Goal: Task Accomplishment & Management: Manage account settings

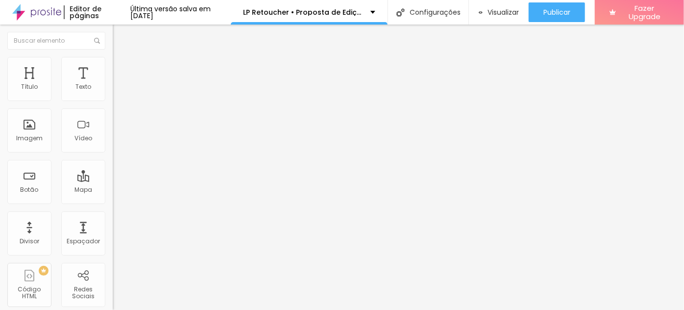
click at [113, 90] on span "Trocar imagem" at bounding box center [139, 86] width 53 height 8
click at [113, 131] on span "Trocar imagem" at bounding box center [139, 127] width 53 height 8
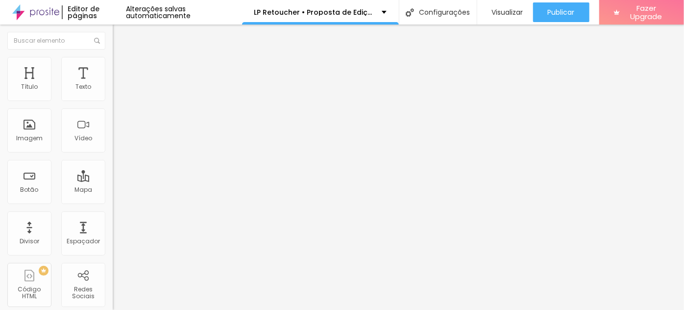
scroll to position [1381, 0]
click at [113, 90] on span "Trocar imagem" at bounding box center [139, 86] width 53 height 8
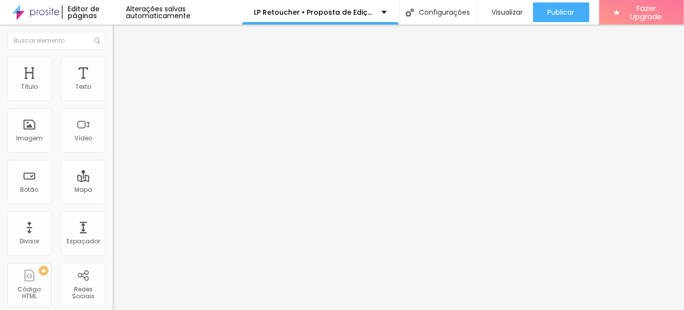
type input "newb"
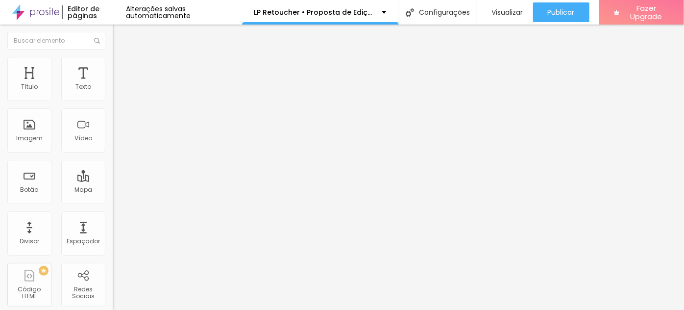
click at [113, 90] on span "Trocar imagem" at bounding box center [139, 86] width 53 height 8
click at [113, 131] on span "Trocar imagem" at bounding box center [139, 127] width 53 height 8
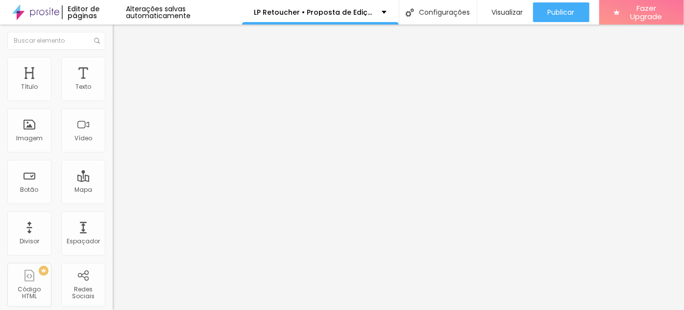
drag, startPoint x: 401, startPoint y: 174, endPoint x: 361, endPoint y: 176, distance: 40.3
click at [113, 90] on span "Trocar imagem" at bounding box center [139, 86] width 53 height 8
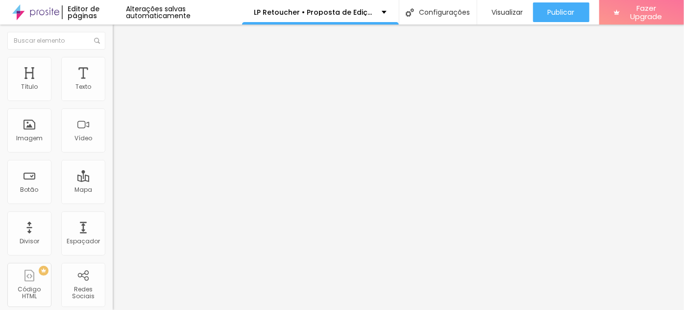
scroll to position [1891, 0]
click at [113, 90] on span "Trocar imagem" at bounding box center [139, 86] width 53 height 8
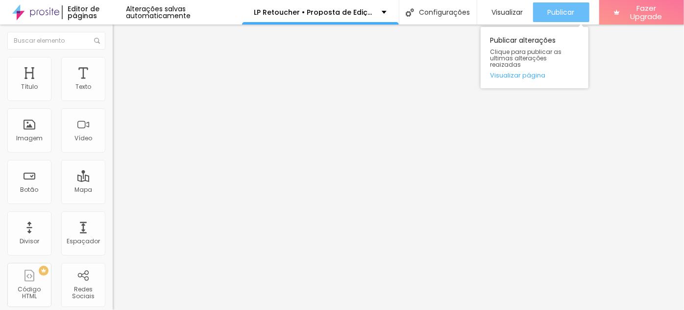
click at [553, 11] on span "Publicar" at bounding box center [561, 12] width 27 height 8
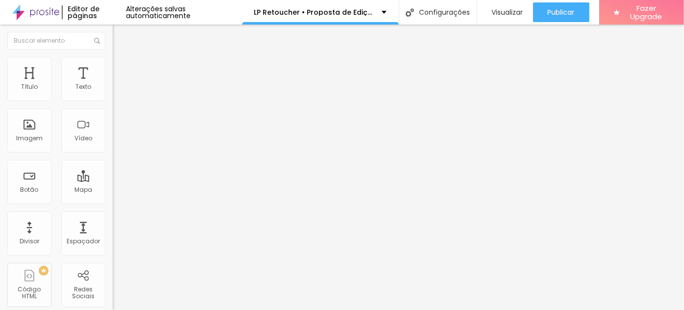
click at [113, 90] on span "Trocar imagem" at bounding box center [139, 86] width 53 height 8
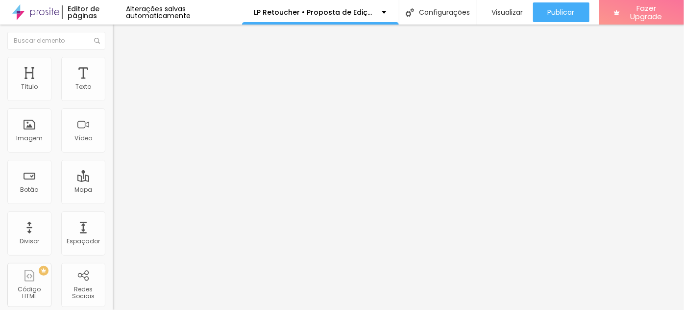
scroll to position [0, 0]
click at [202, 309] on div "Subindo 31/31 arquivos" at bounding box center [342, 313] width 684 height 6
click at [200, 309] on div at bounding box center [342, 316] width 684 height 0
click at [201, 309] on div at bounding box center [342, 316] width 684 height 0
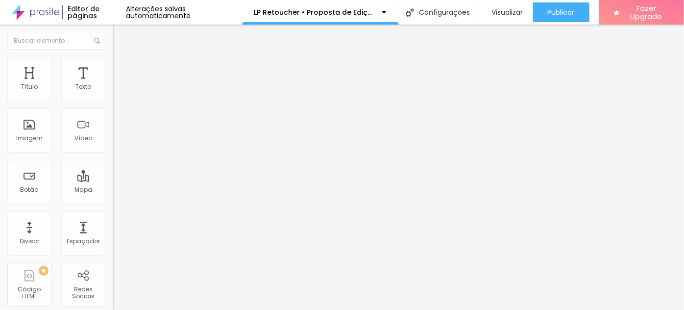
click at [113, 90] on span "Trocar imagem" at bounding box center [139, 86] width 53 height 8
click at [113, 131] on span "Trocar imagem" at bounding box center [139, 127] width 53 height 8
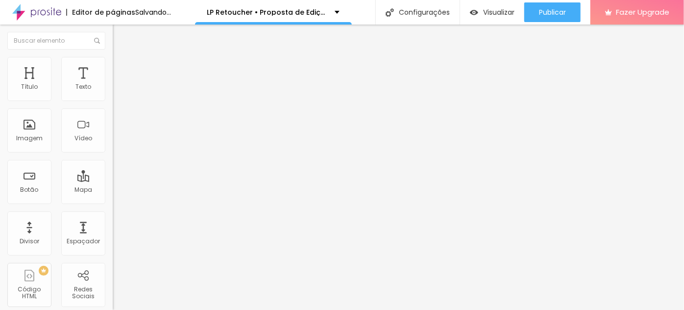
scroll to position [133, 0]
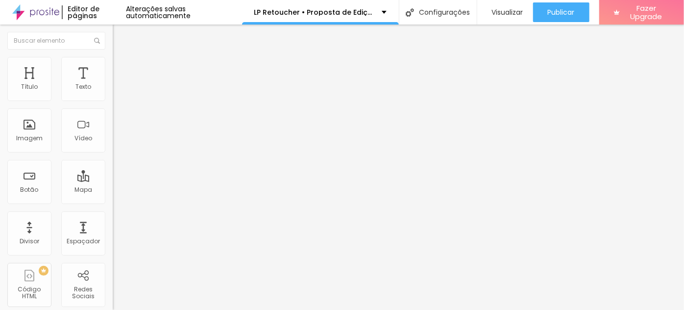
click at [113, 131] on span "Trocar imagem" at bounding box center [139, 127] width 53 height 8
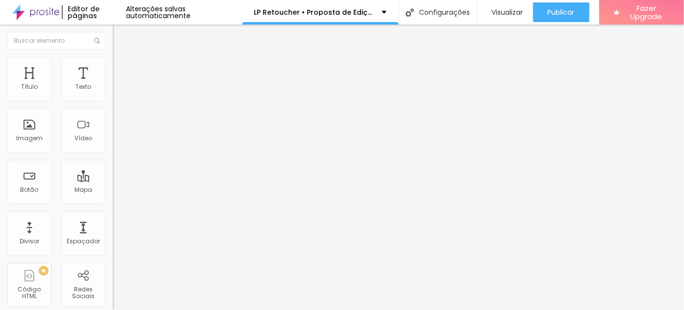
click at [113, 90] on span "Trocar imagem" at bounding box center [139, 86] width 53 height 8
click at [113, 131] on span "Trocar imagem" at bounding box center [139, 127] width 53 height 8
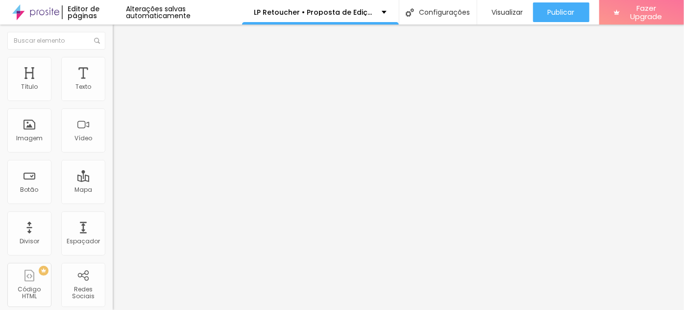
scroll to position [178, 0]
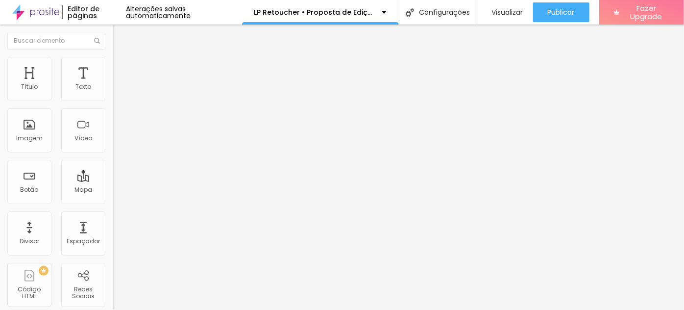
click at [113, 90] on span "Trocar imagem" at bounding box center [139, 86] width 53 height 8
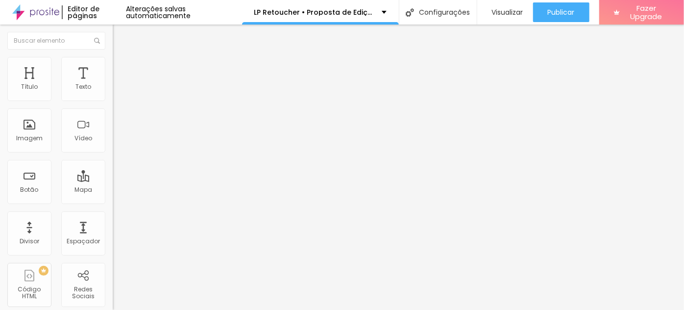
click at [113, 131] on span "Trocar imagem" at bounding box center [139, 127] width 53 height 8
click at [113, 90] on span "Trocar imagem" at bounding box center [139, 86] width 53 height 8
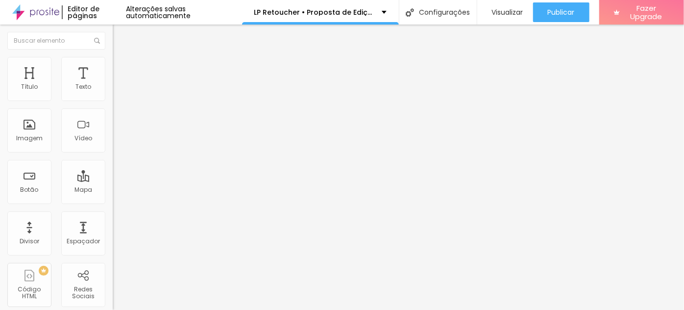
click at [113, 90] on span "Trocar imagem" at bounding box center [139, 86] width 53 height 8
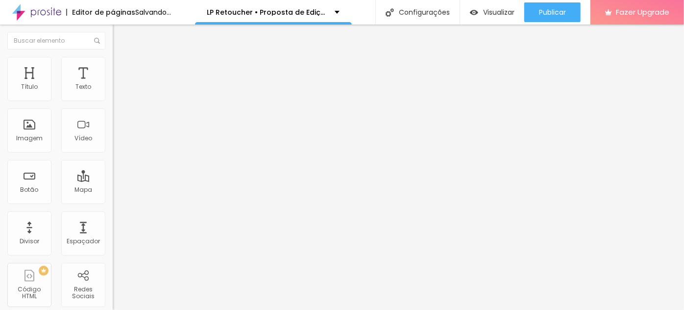
click at [113, 131] on span "Trocar imagem" at bounding box center [139, 127] width 53 height 8
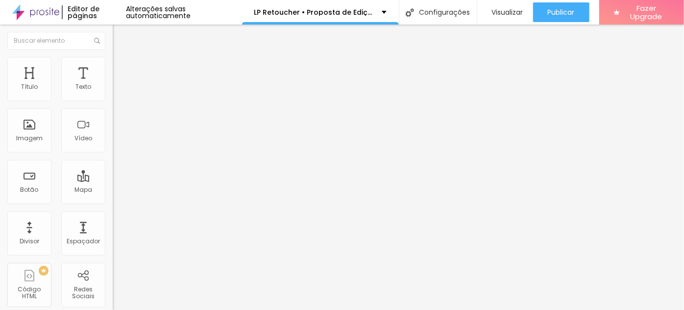
click at [113, 90] on span "Trocar imagem" at bounding box center [139, 86] width 53 height 8
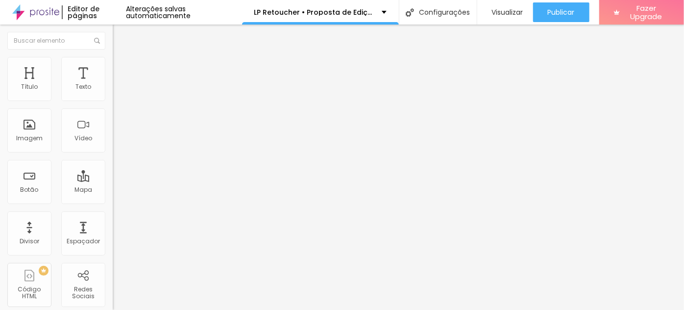
click at [200, 309] on div at bounding box center [342, 316] width 684 height 0
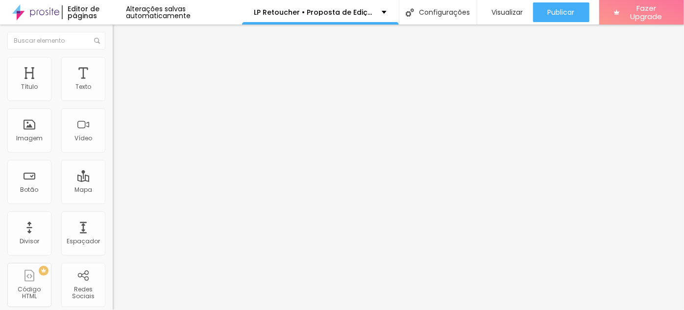
click at [113, 131] on span "Trocar imagem" at bounding box center [139, 127] width 53 height 8
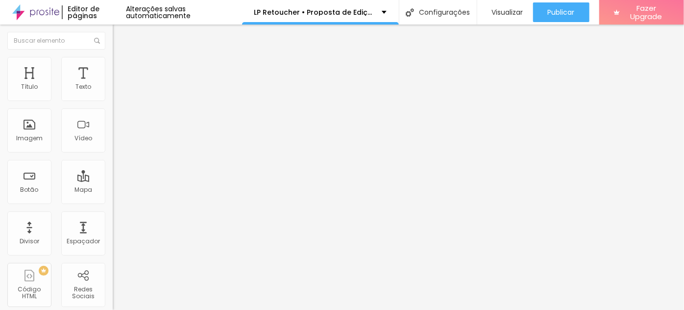
click at [113, 89] on div "Trocar imagem" at bounding box center [169, 85] width 113 height 7
click at [113, 90] on span "Trocar imagem" at bounding box center [139, 86] width 53 height 8
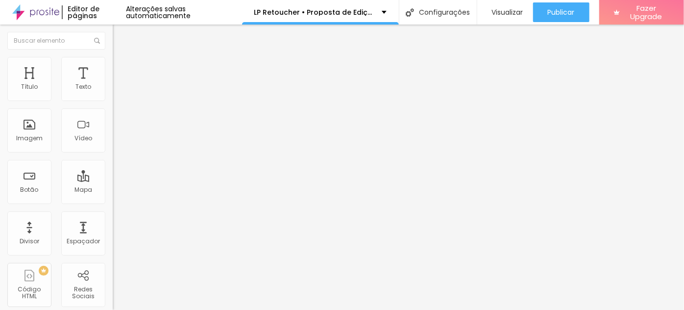
click at [113, 131] on span "Trocar imagem" at bounding box center [139, 127] width 53 height 8
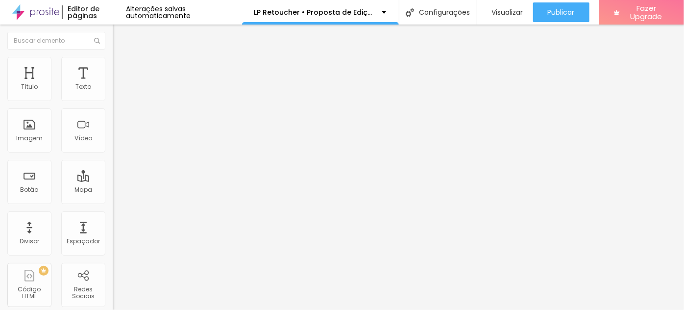
click at [113, 90] on span "Trocar imagem" at bounding box center [139, 86] width 53 height 8
click at [113, 131] on span "Trocar imagem" at bounding box center [139, 127] width 53 height 8
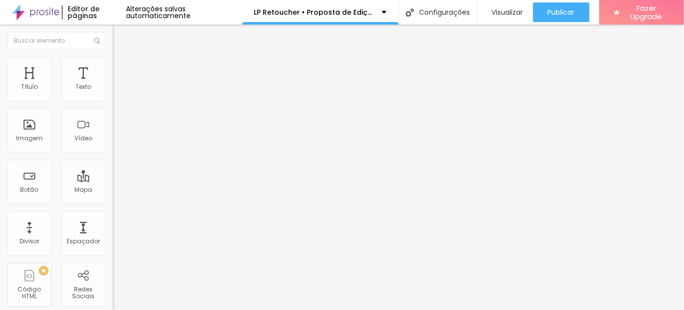
scroll to position [579, 0]
click at [113, 90] on span "Trocar imagem" at bounding box center [139, 86] width 53 height 8
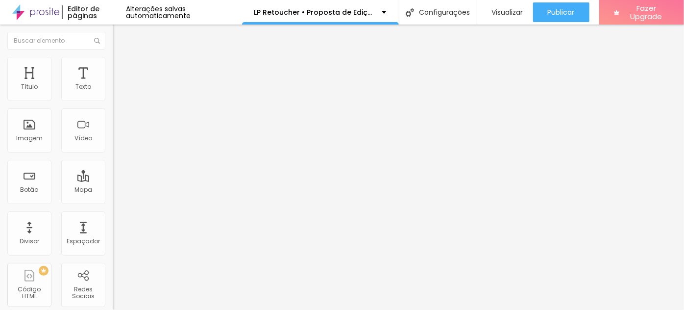
click at [113, 90] on span "Trocar imagem" at bounding box center [139, 86] width 53 height 8
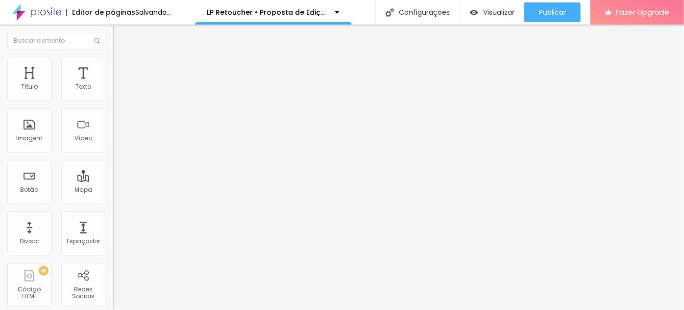
click at [113, 131] on span "Trocar imagem" at bounding box center [139, 127] width 53 height 8
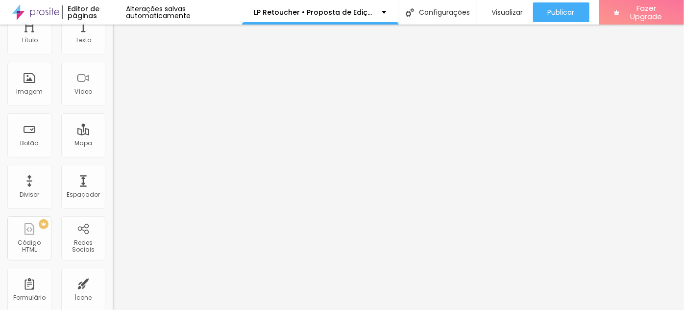
scroll to position [83, 0]
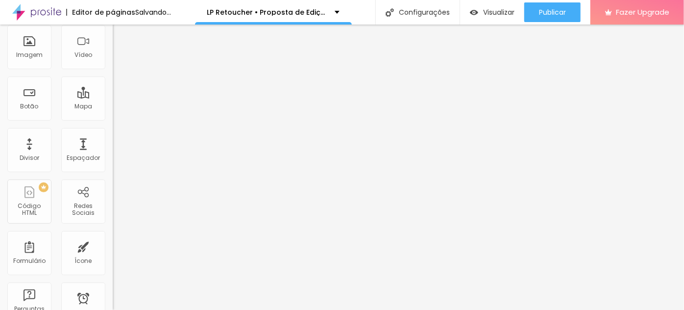
click at [113, 126] on span "1:1 Quadrado" at bounding box center [132, 122] width 39 height 8
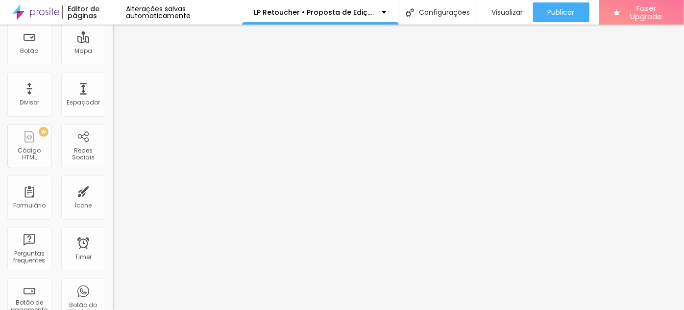
scroll to position [141, 0]
click at [113, 95] on span "Original" at bounding box center [125, 91] width 24 height 8
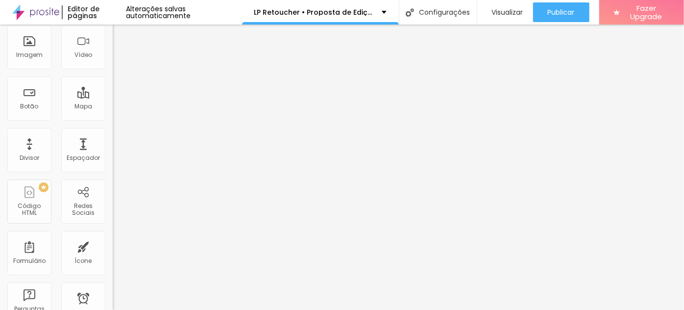
scroll to position [0, 0]
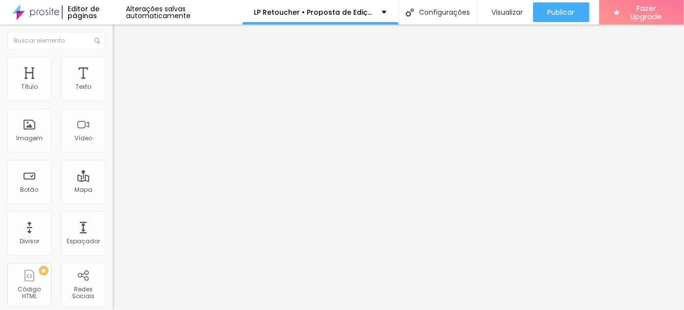
click at [113, 90] on span "Trocar imagem" at bounding box center [139, 86] width 53 height 8
click at [113, 131] on span "Trocar imagem" at bounding box center [139, 127] width 53 height 8
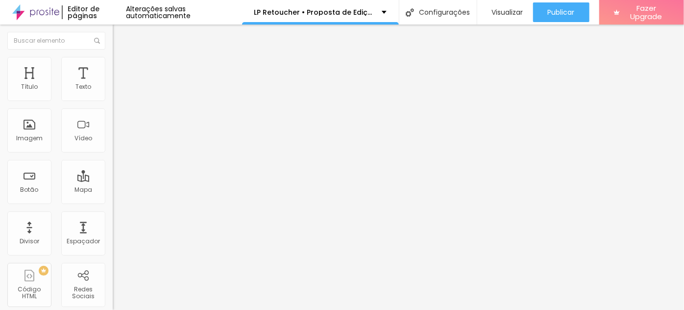
click at [113, 90] on span "Trocar imagem" at bounding box center [139, 86] width 53 height 8
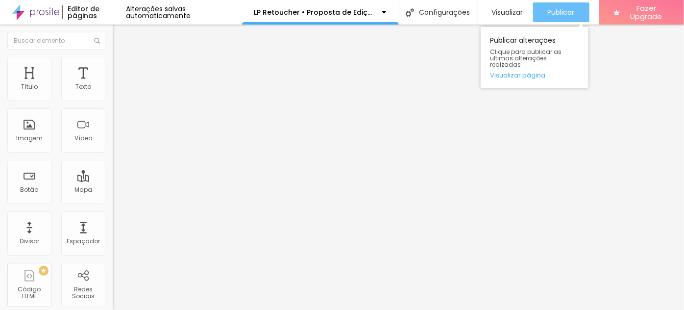
click at [558, 16] on span "Publicar" at bounding box center [561, 12] width 27 height 8
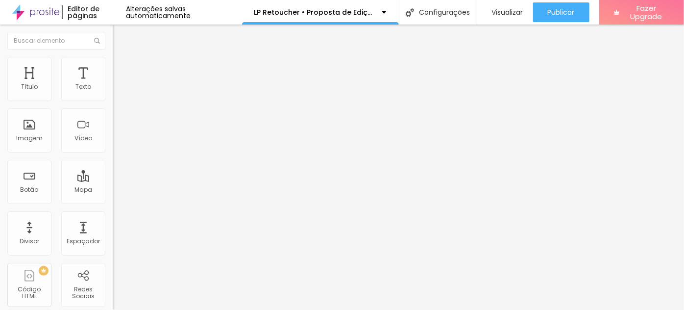
click at [113, 90] on span "Trocar imagem" at bounding box center [139, 86] width 53 height 8
click at [113, 131] on span "Trocar imagem" at bounding box center [139, 127] width 53 height 8
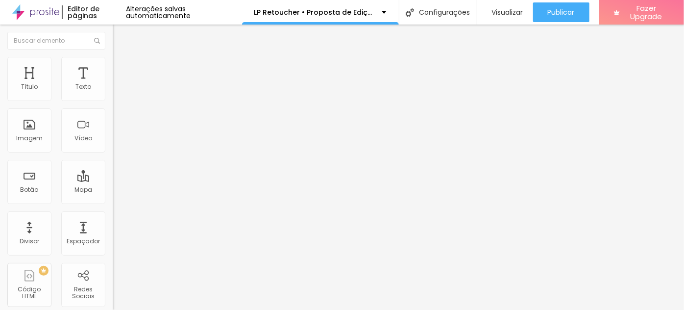
scroll to position [2517, 0]
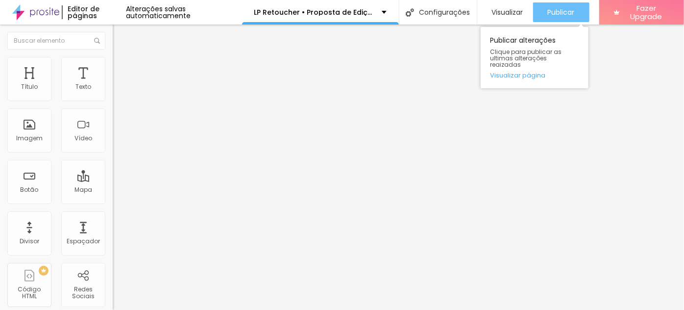
click at [560, 11] on span "Publicar" at bounding box center [561, 12] width 27 height 8
click at [566, 14] on span "Publicar" at bounding box center [561, 12] width 27 height 8
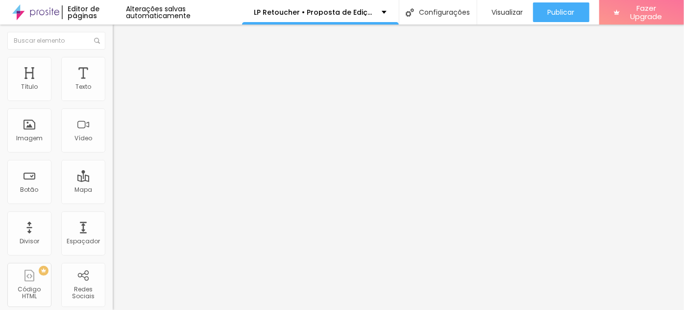
click at [113, 90] on span "Trocar imagem" at bounding box center [139, 86] width 53 height 8
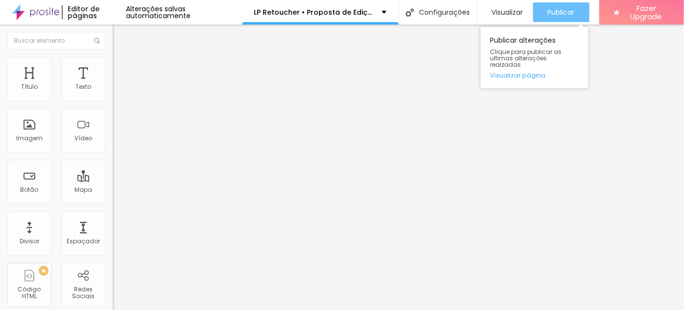
click at [556, 14] on span "Publicar" at bounding box center [561, 12] width 27 height 8
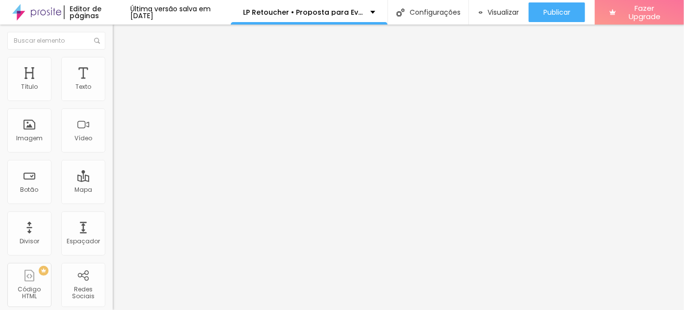
click at [113, 84] on span "Trocar imagem" at bounding box center [139, 80] width 53 height 8
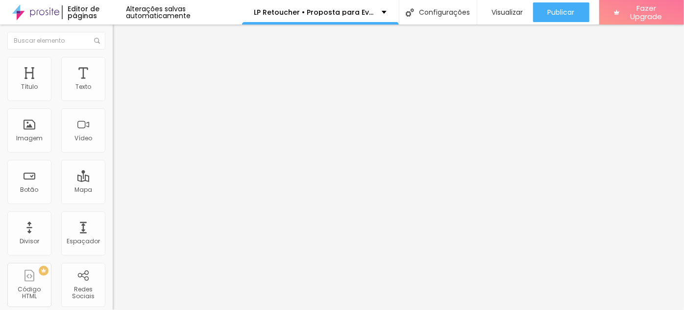
scroll to position [1020, 0]
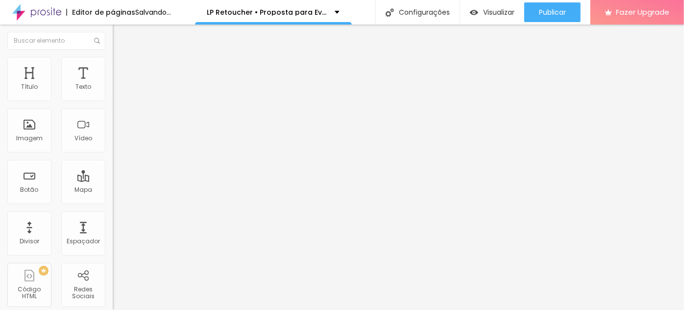
click at [113, 84] on span "Trocar imagem" at bounding box center [139, 80] width 53 height 8
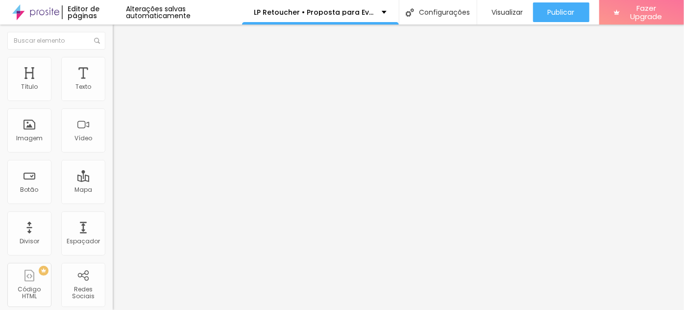
scroll to position [802, 0]
click at [113, 84] on span "Trocar imagem" at bounding box center [139, 80] width 53 height 8
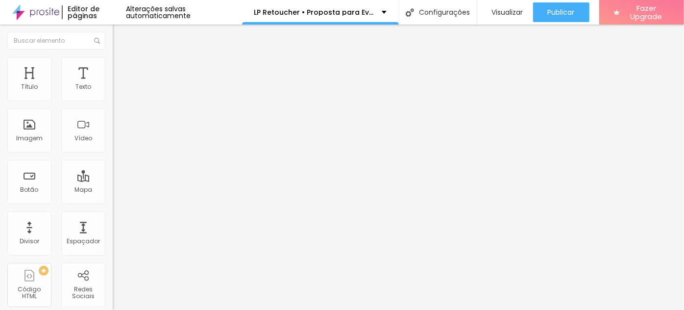
click at [113, 84] on span "Trocar imagem" at bounding box center [139, 80] width 53 height 8
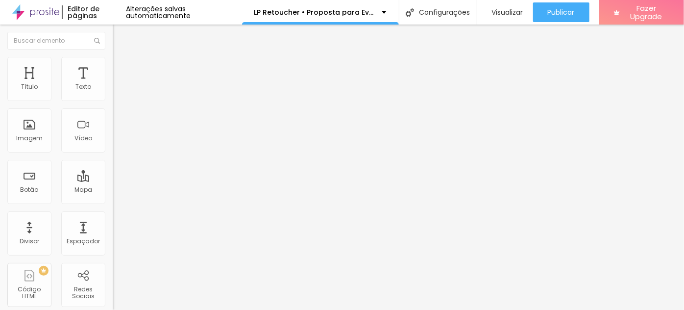
click at [113, 84] on span "Trocar imagem" at bounding box center [139, 80] width 53 height 8
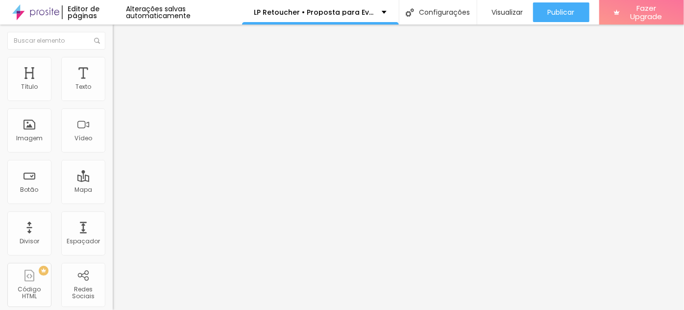
click at [113, 84] on span "Trocar imagem" at bounding box center [139, 80] width 53 height 8
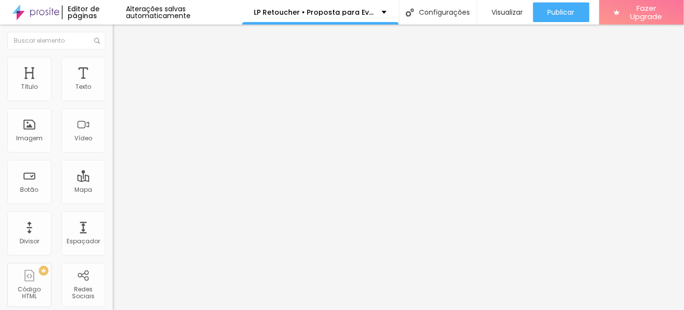
click at [113, 84] on span "Trocar imagem" at bounding box center [139, 80] width 53 height 8
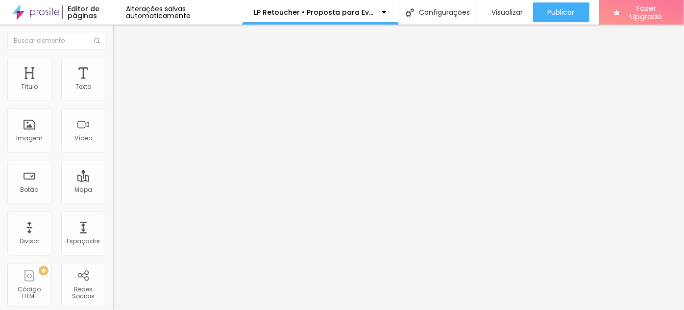
click at [113, 84] on span "Trocar imagem" at bounding box center [139, 80] width 53 height 8
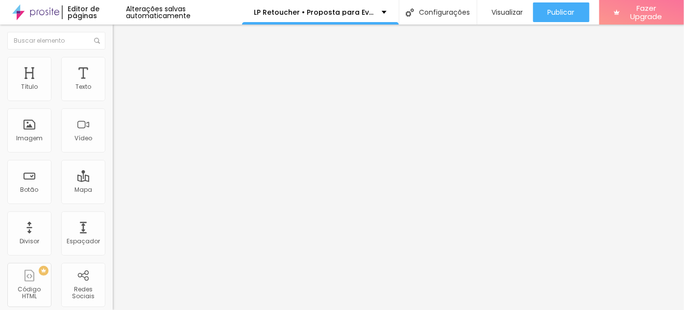
scroll to position [1158, 0]
click at [113, 84] on span "Trocar imagem" at bounding box center [139, 80] width 53 height 8
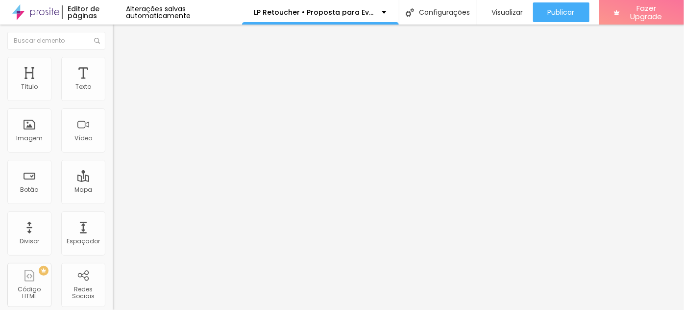
click at [113, 84] on span "Trocar imagem" at bounding box center [139, 80] width 53 height 8
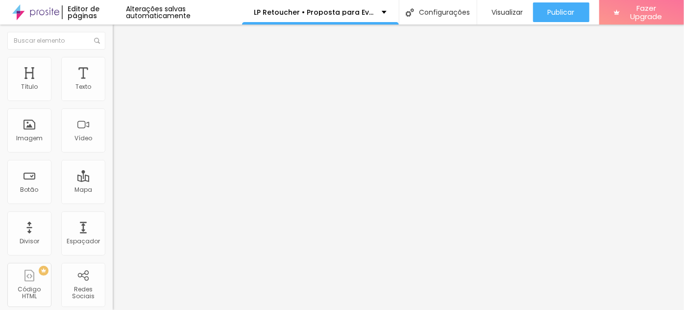
click at [113, 84] on span "Trocar imagem" at bounding box center [139, 80] width 53 height 8
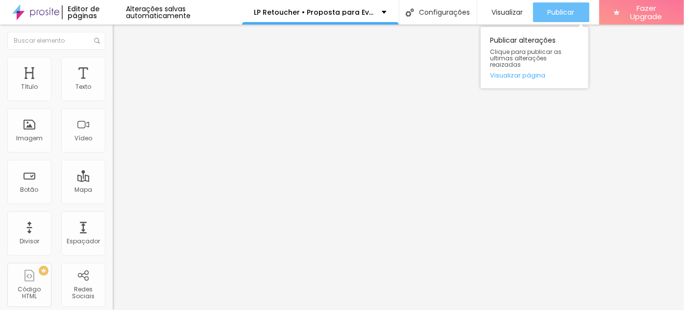
click at [558, 14] on span "Publicar" at bounding box center [561, 12] width 27 height 8
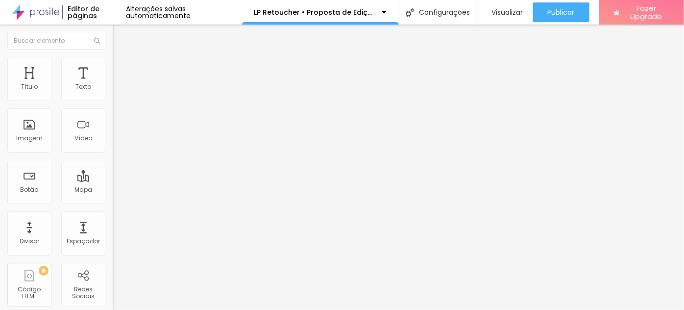
click at [113, 90] on span "Trocar imagem" at bounding box center [139, 86] width 53 height 8
click at [113, 131] on span "Trocar imagem" at bounding box center [139, 127] width 53 height 8
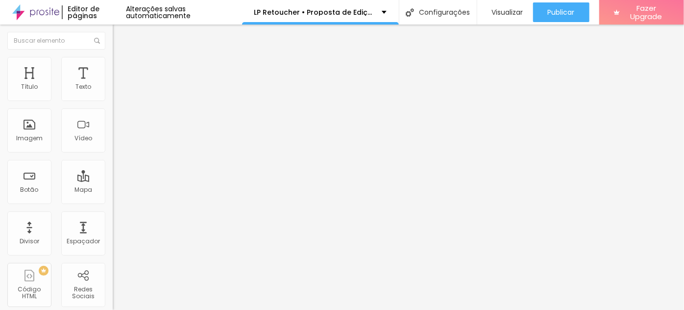
scroll to position [2814, 0]
click at [113, 90] on span "Trocar imagem" at bounding box center [139, 86] width 53 height 8
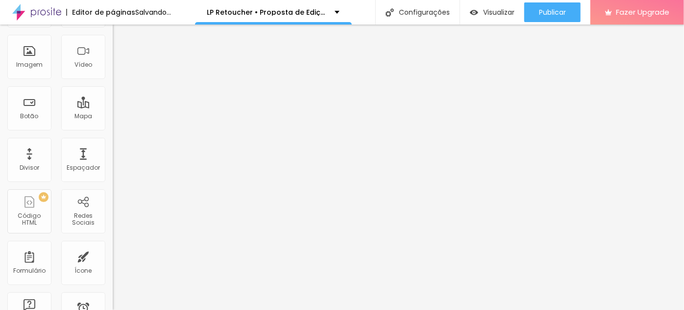
scroll to position [83, 0]
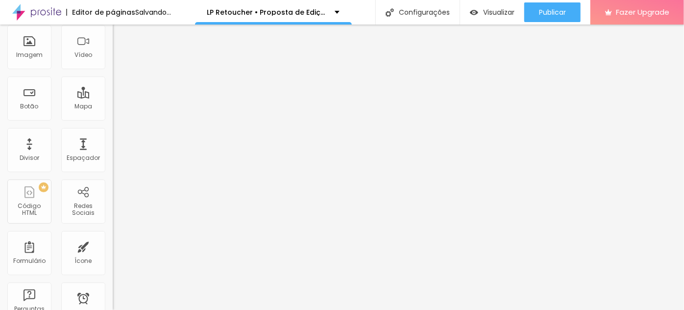
click at [113, 126] on span "Original" at bounding box center [125, 122] width 24 height 8
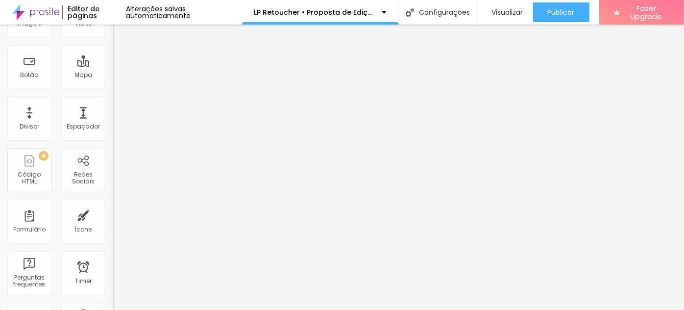
scroll to position [141, 0]
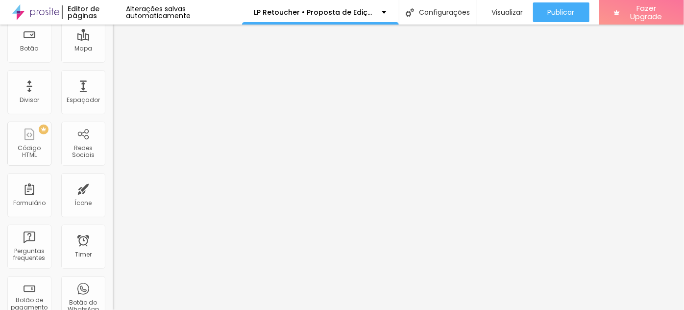
click at [113, 80] on span "Padrão" at bounding box center [124, 76] width 22 height 8
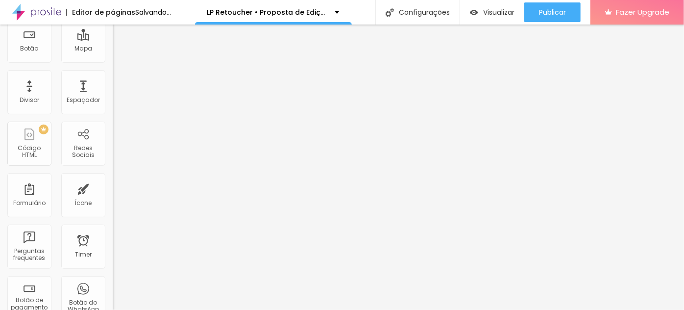
click at [113, 95] on span "Original" at bounding box center [125, 91] width 24 height 8
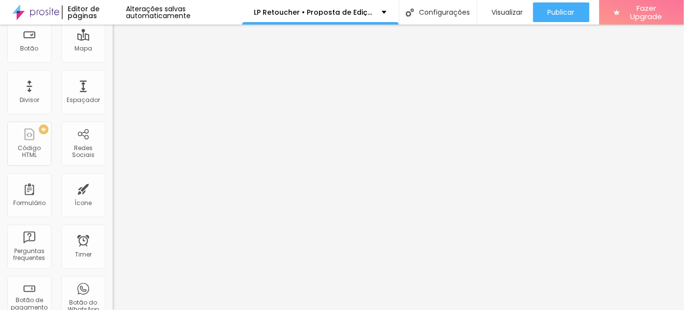
click at [113, 107] on span "Horizontal" at bounding box center [128, 103] width 30 height 8
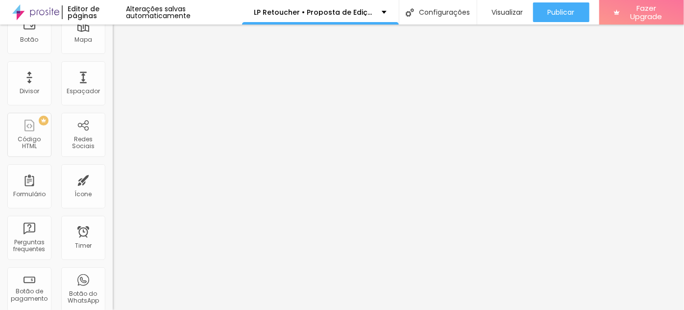
scroll to position [173, 0]
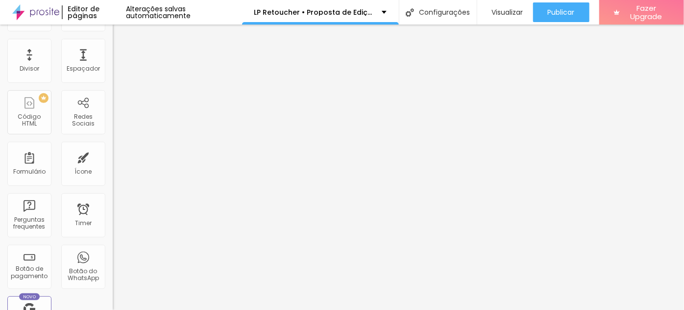
click at [113, 91] on span "Vertical" at bounding box center [124, 86] width 23 height 8
click at [113, 81] on span "Horizontal" at bounding box center [128, 77] width 30 height 8
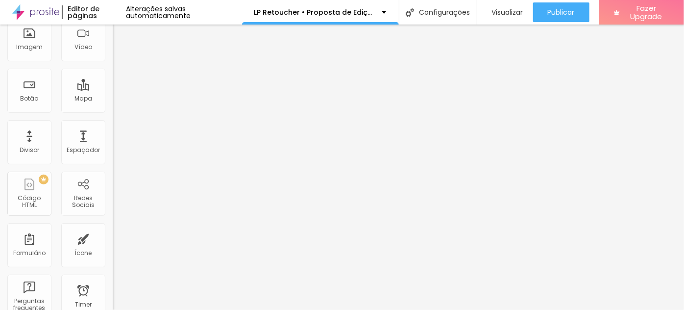
scroll to position [83, 0]
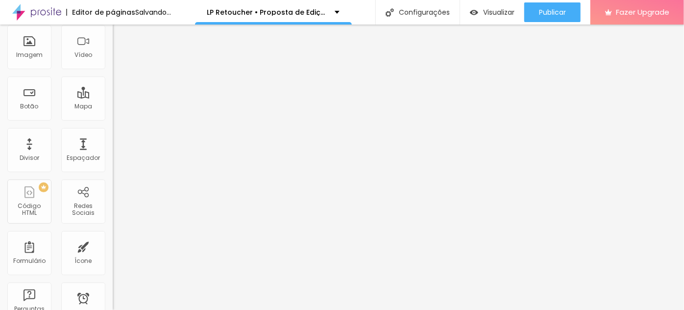
click at [113, 6] on div "Trocar imagem" at bounding box center [169, 2] width 113 height 7
click at [113, 7] on span "Trocar imagem" at bounding box center [139, 3] width 53 height 8
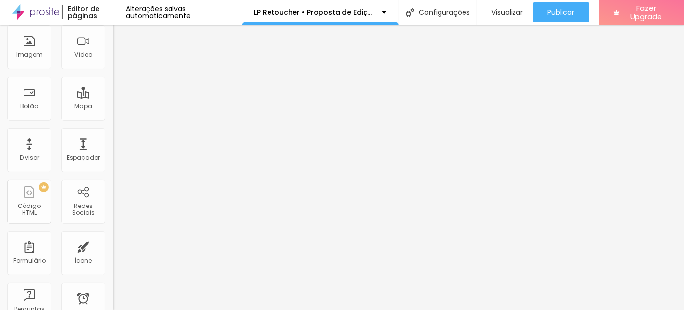
scroll to position [2167, 0]
click at [113, 7] on span "Trocar imagem" at bounding box center [139, 3] width 53 height 8
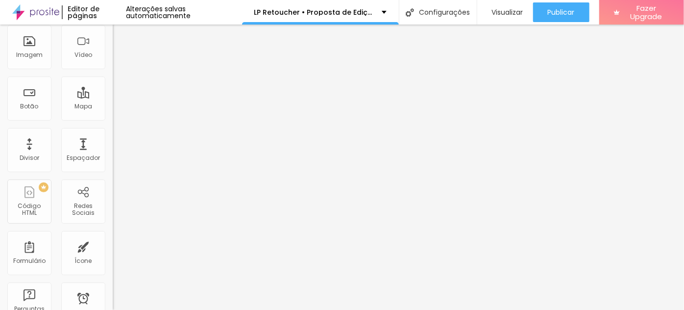
click at [113, 7] on span "Trocar imagem" at bounding box center [139, 3] width 53 height 8
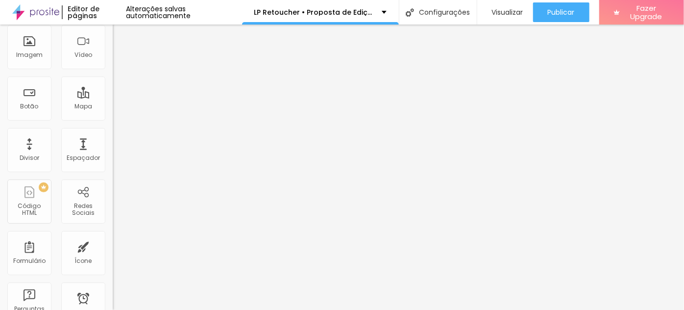
scroll to position [2145, 0]
click at [113, 48] on span "Trocar imagem" at bounding box center [139, 43] width 53 height 8
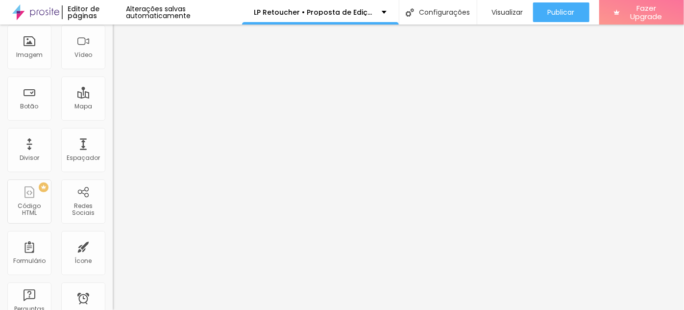
scroll to position [0, 0]
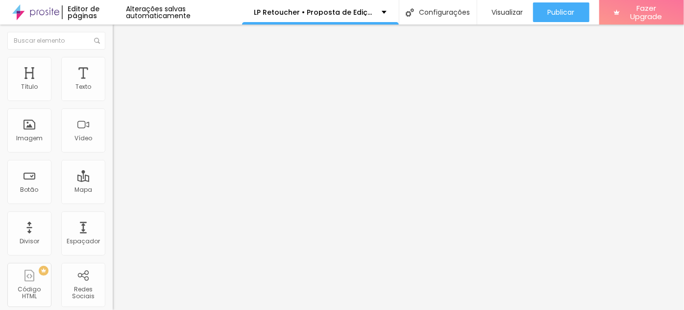
click at [113, 90] on span "Trocar imagem" at bounding box center [139, 86] width 53 height 8
click at [205, 309] on div "Subindo 3/3 arquivos" at bounding box center [342, 313] width 684 height 6
click at [113, 131] on span "Trocar imagem" at bounding box center [139, 127] width 53 height 8
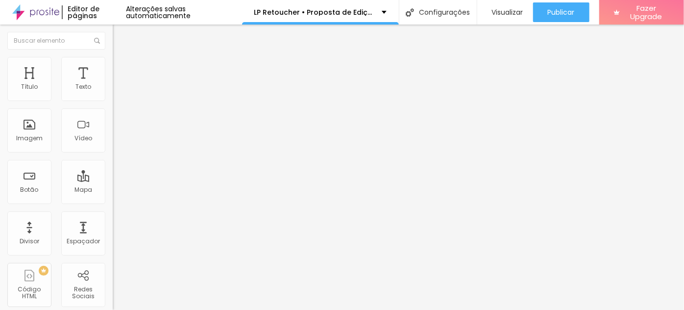
click at [113, 90] on span "Trocar imagem" at bounding box center [139, 86] width 53 height 8
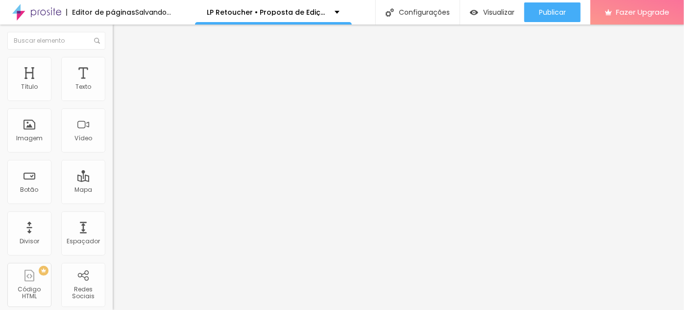
click at [113, 90] on span "Trocar imagem" at bounding box center [139, 86] width 53 height 8
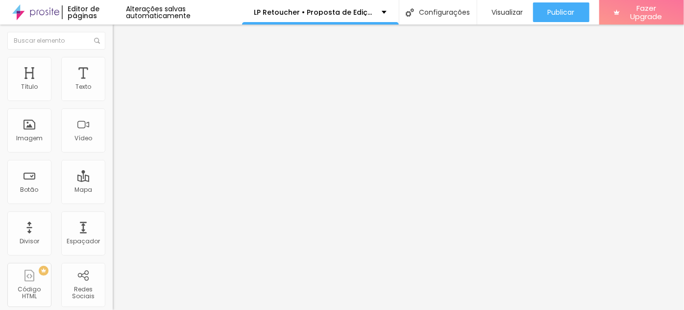
click at [113, 131] on span "Trocar imagem" at bounding box center [139, 127] width 53 height 8
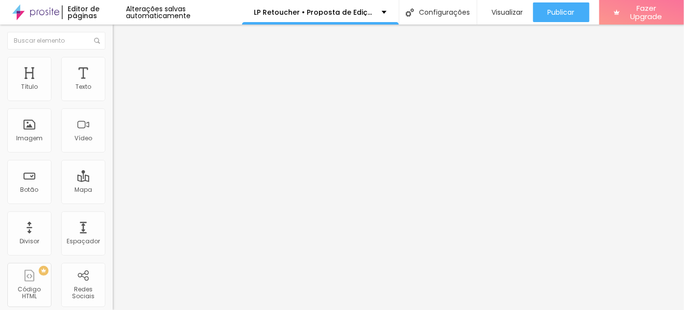
click at [113, 90] on span "Trocar imagem" at bounding box center [139, 86] width 53 height 8
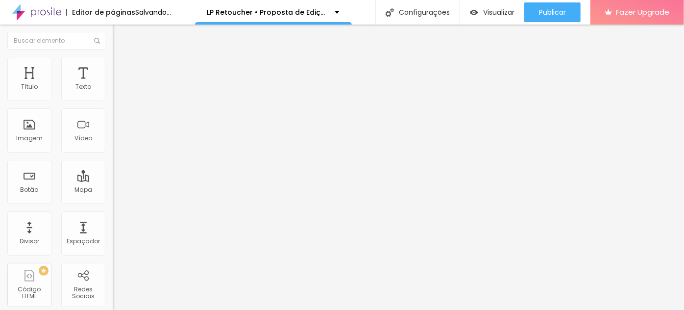
click at [113, 131] on span "Trocar imagem" at bounding box center [139, 127] width 53 height 8
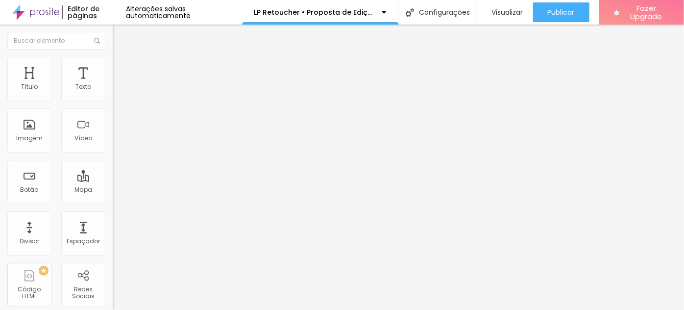
scroll to position [2005, 0]
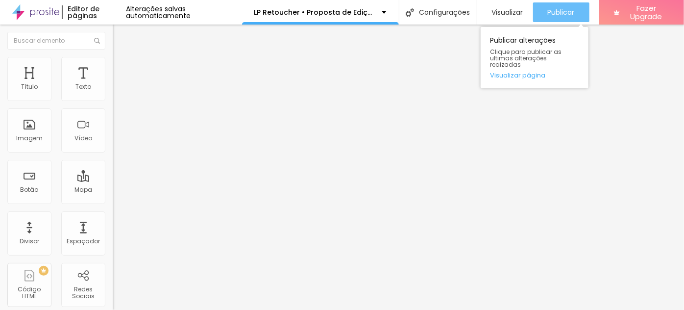
click at [544, 13] on button "Publicar" at bounding box center [561, 12] width 56 height 20
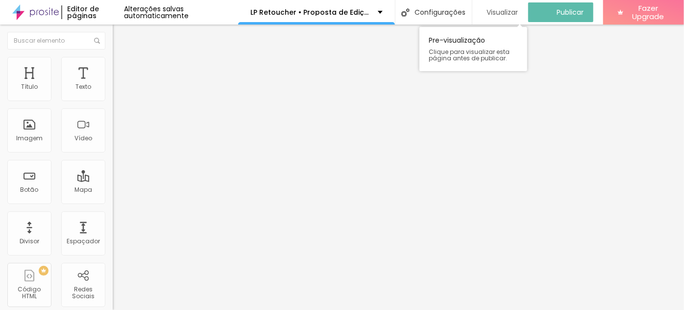
click at [496, 12] on span "Visualizar" at bounding box center [502, 12] width 31 height 8
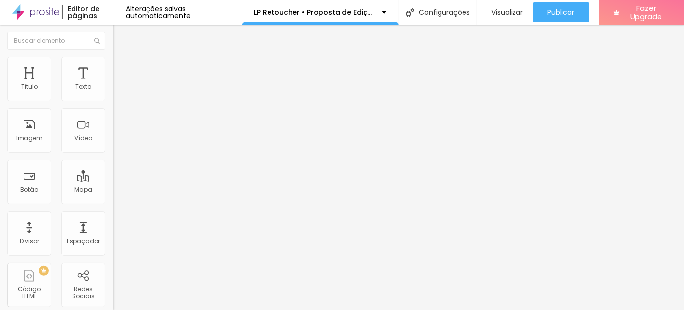
click at [113, 90] on span "Trocar imagem" at bounding box center [139, 86] width 53 height 8
click at [113, 131] on span "Trocar imagem" at bounding box center [139, 127] width 53 height 8
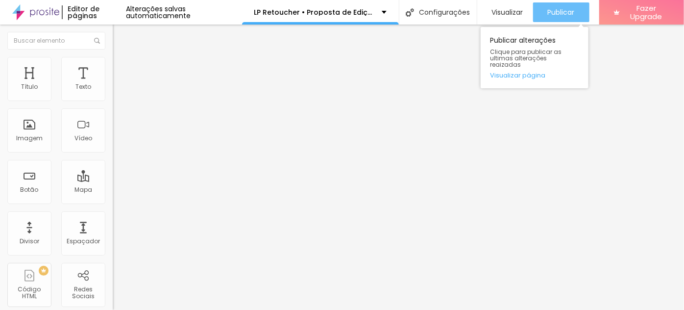
click at [557, 6] on div "Publicar" at bounding box center [561, 12] width 27 height 20
click at [556, 24] on div "Publicar alterações Clique para publicar as ultimas alterações reaizadas Visual…" at bounding box center [535, 55] width 108 height 66
click at [561, 15] on span "Publicar" at bounding box center [561, 12] width 27 height 8
click at [570, 11] on span "Publicar" at bounding box center [561, 12] width 27 height 8
